Goal: Task Accomplishment & Management: Complete application form

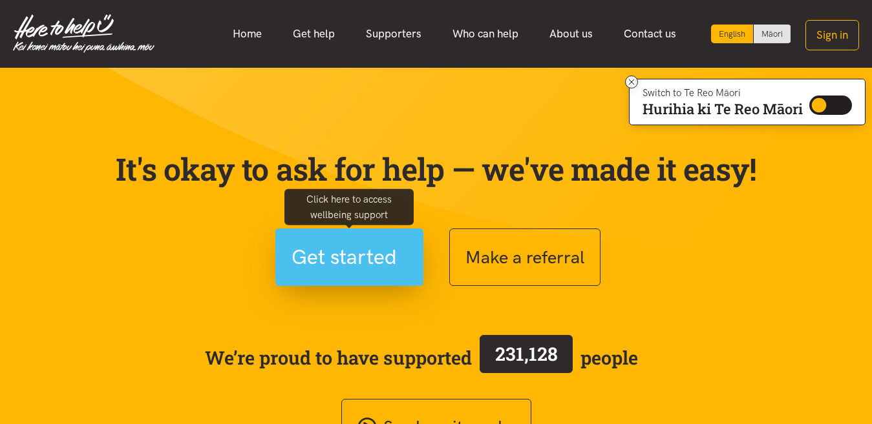
click at [348, 260] on span "Get started" at bounding box center [343, 257] width 105 height 33
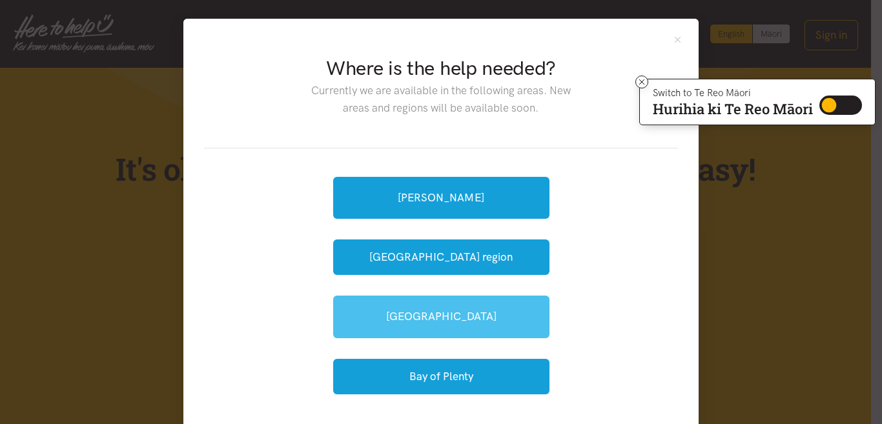
click at [443, 317] on link "[GEOGRAPHIC_DATA]" at bounding box center [441, 317] width 216 height 42
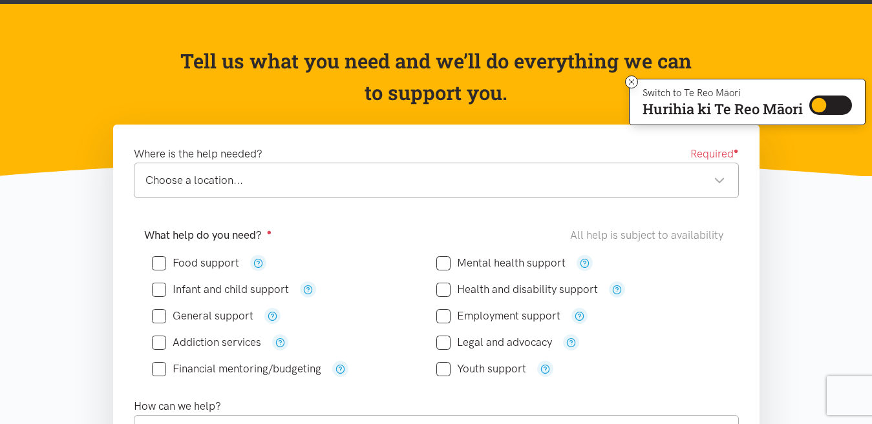
scroll to position [129, 0]
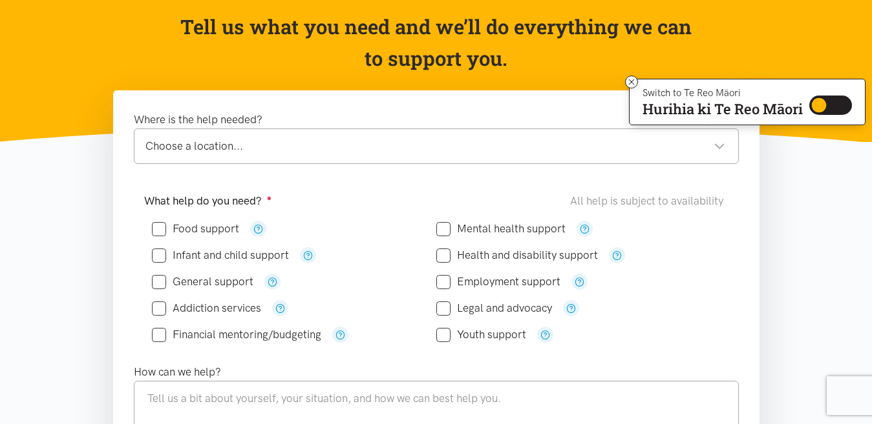
click at [723, 147] on div "Choose a location..." at bounding box center [435, 146] width 580 height 17
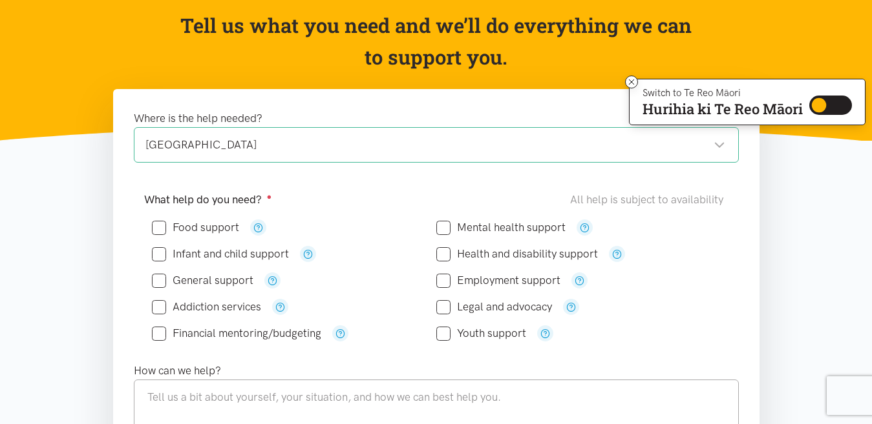
scroll to position [138, 0]
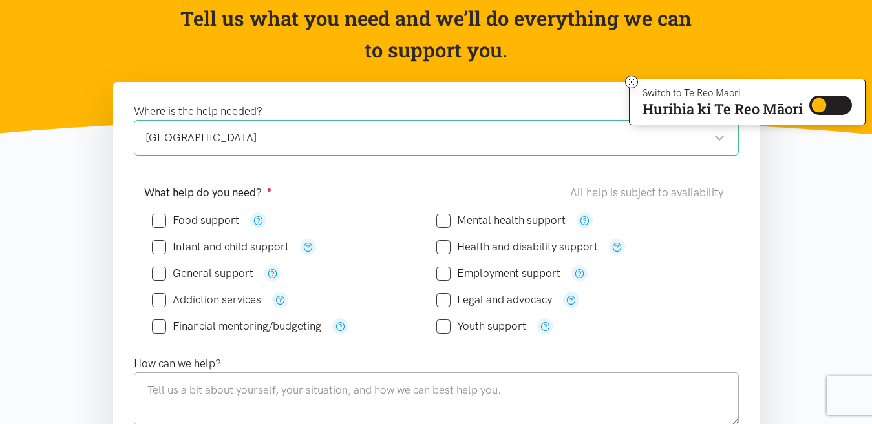
click at [156, 218] on input "Food support" at bounding box center [195, 220] width 87 height 11
checkbox input "true"
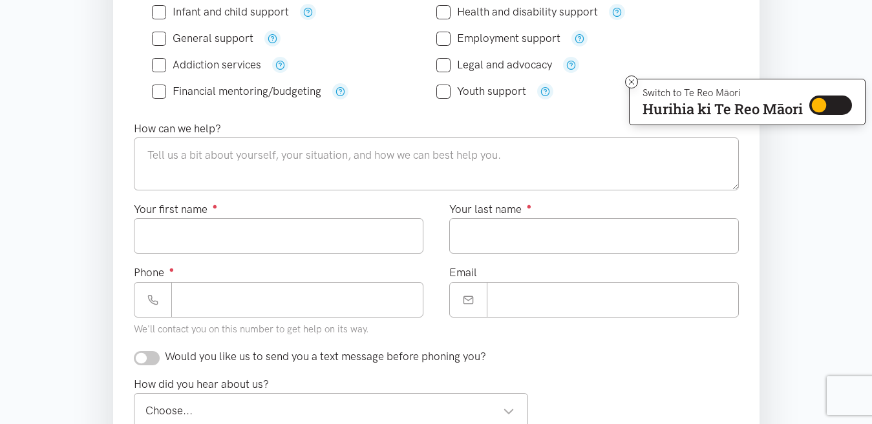
scroll to position [394, 0]
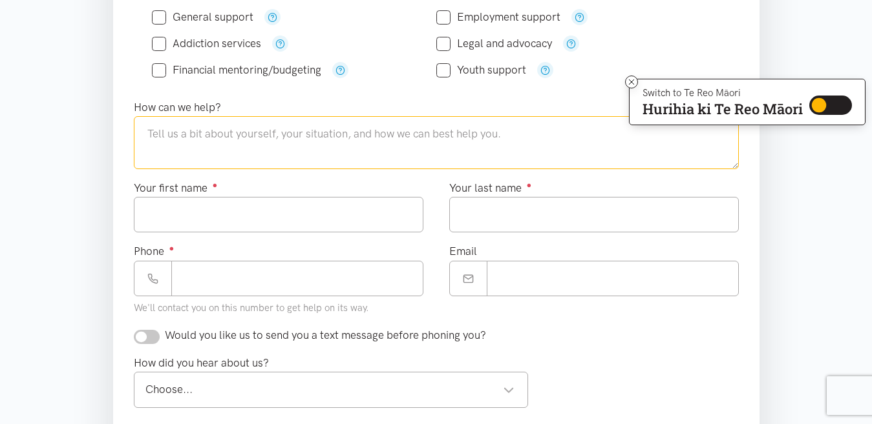
click at [154, 155] on textarea at bounding box center [436, 142] width 605 height 53
type textarea "I am an elderly man living alone on a benefit with work and income"
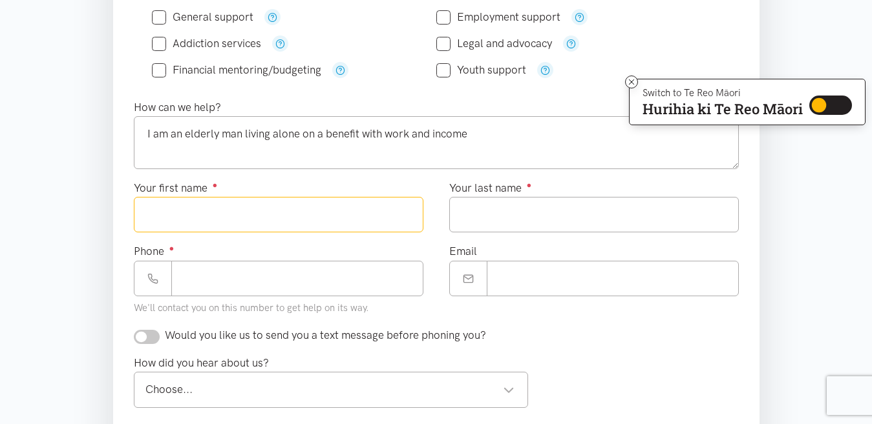
click at [145, 218] on input "Your first name ●" at bounding box center [278, 215] width 289 height 36
type input "*****"
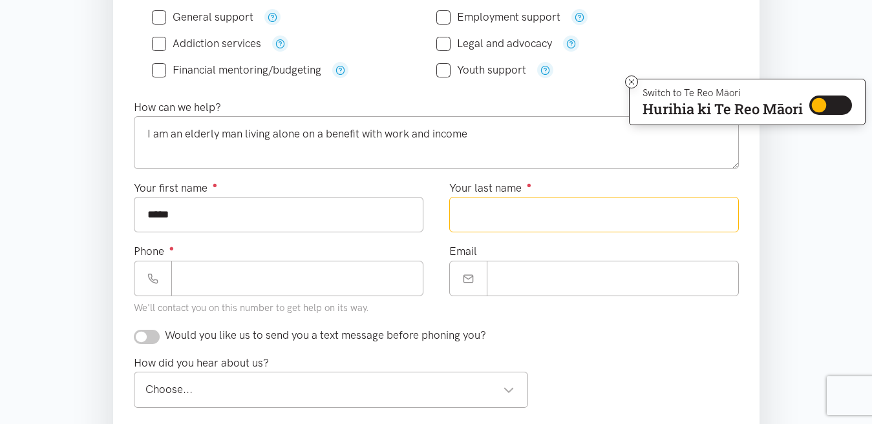
type input "*******"
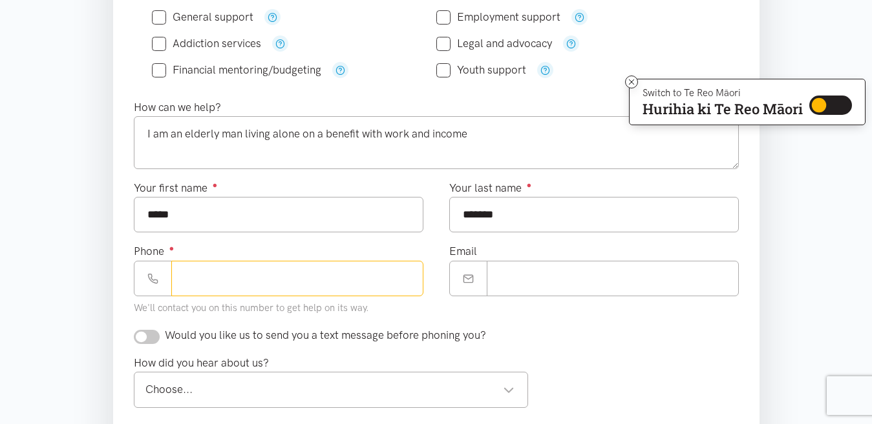
type input "**********"
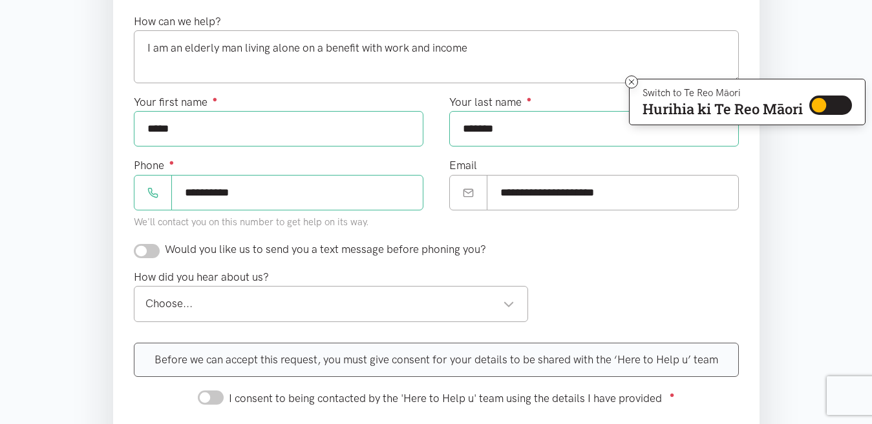
scroll to position [532, 0]
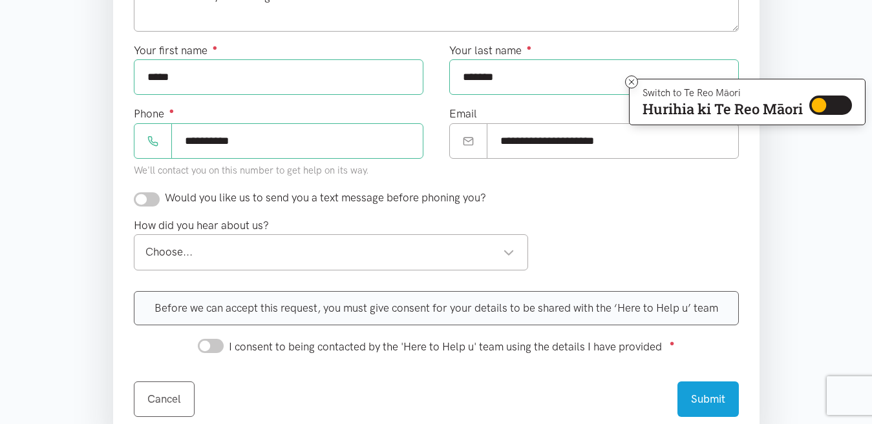
click at [505, 255] on div "Choose..." at bounding box center [330, 252] width 370 height 17
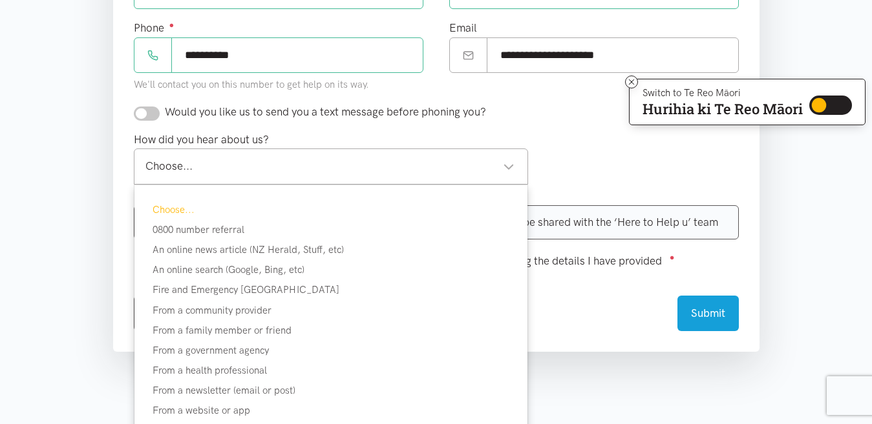
scroll to position [713, 0]
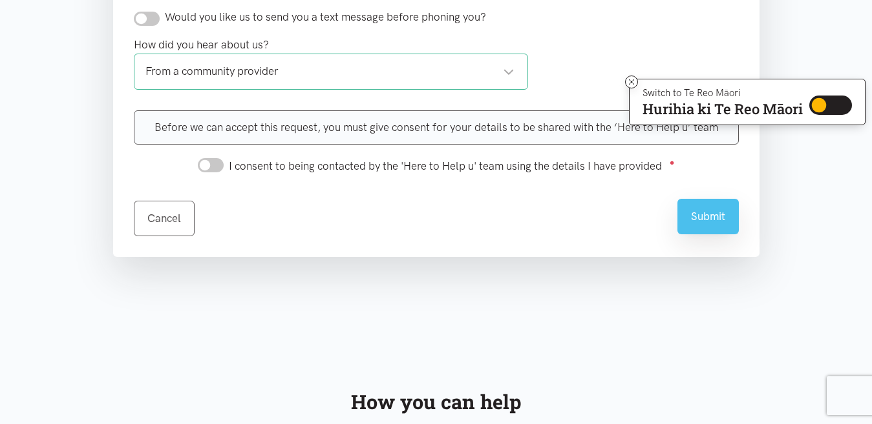
click at [704, 216] on button "Submit" at bounding box center [707, 217] width 61 height 36
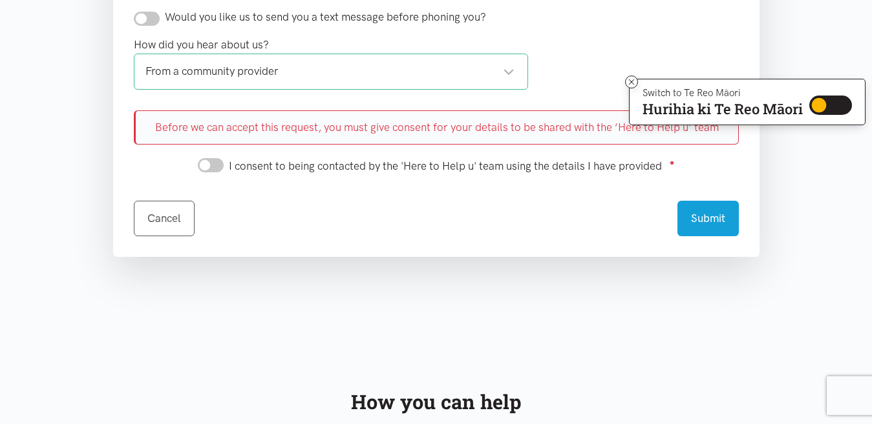
click at [203, 165] on input "I consent to being contacted by the 'Here to Help u' team using the details I h…" at bounding box center [211, 165] width 26 height 14
checkbox input "true"
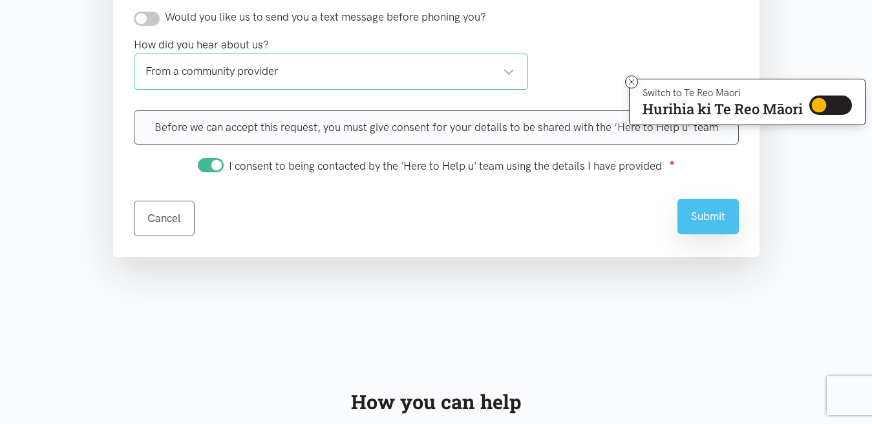
click at [714, 221] on button "Submit" at bounding box center [707, 217] width 61 height 36
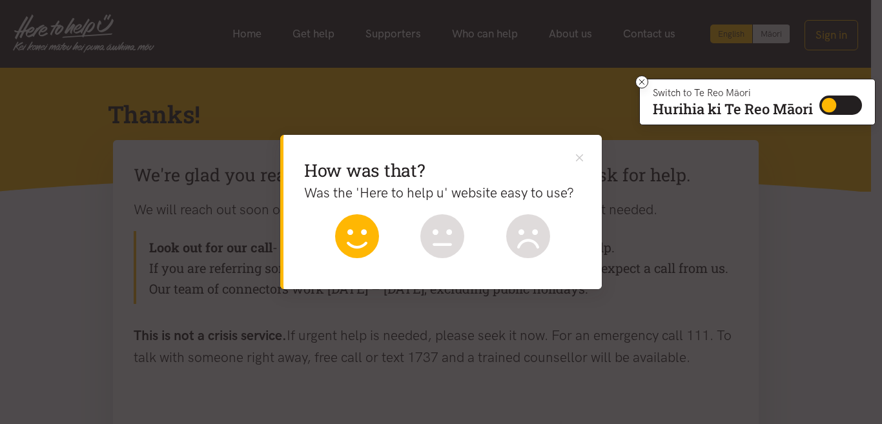
click at [359, 244] on icon at bounding box center [357, 236] width 44 height 44
